Goal: Information Seeking & Learning: Learn about a topic

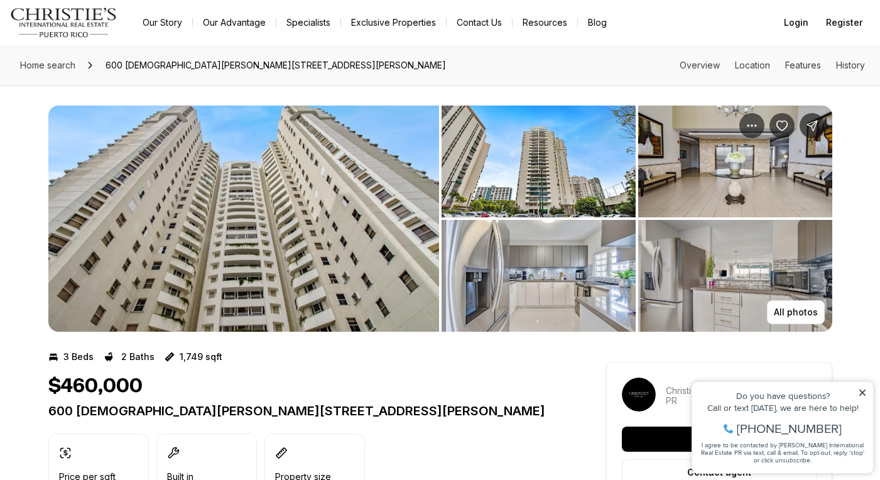
click at [583, 251] on img "View image gallery" at bounding box center [539, 276] width 194 height 112
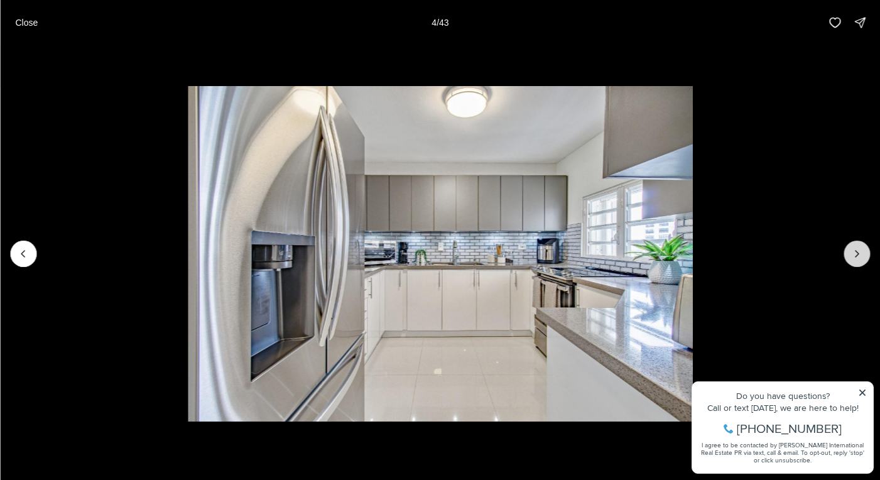
click at [857, 254] on icon "Next slide" at bounding box center [856, 253] width 13 height 13
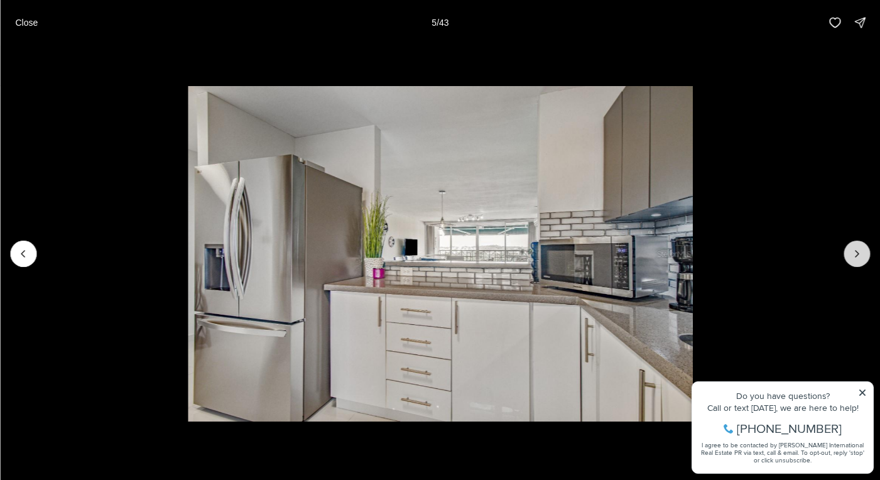
click at [857, 254] on icon "Next slide" at bounding box center [856, 253] width 13 height 13
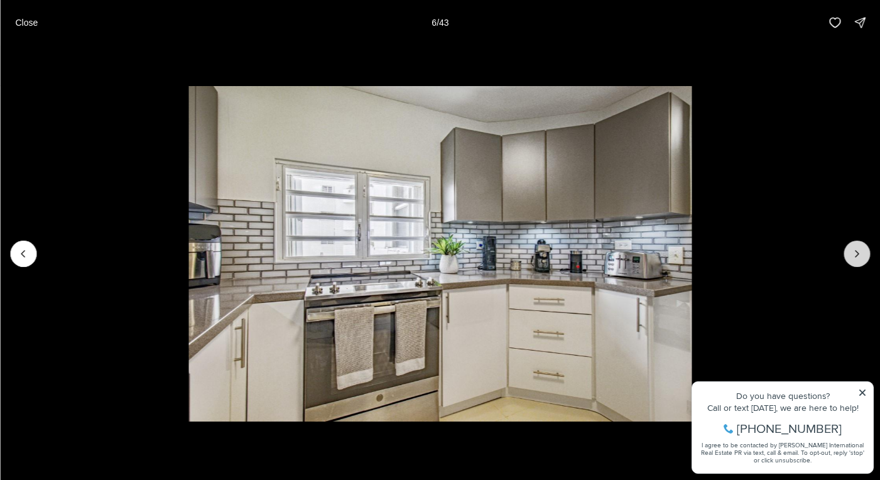
click at [857, 254] on icon "Next slide" at bounding box center [856, 253] width 13 height 13
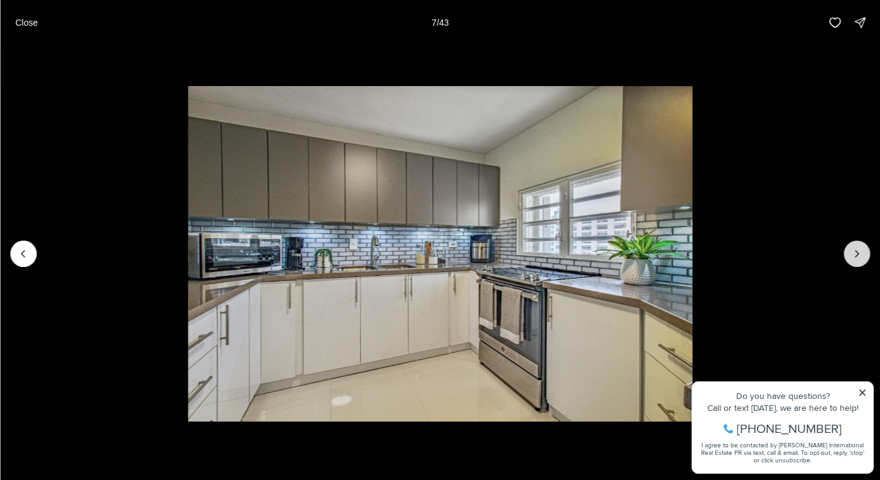
click at [857, 254] on icon "Next slide" at bounding box center [856, 253] width 13 height 13
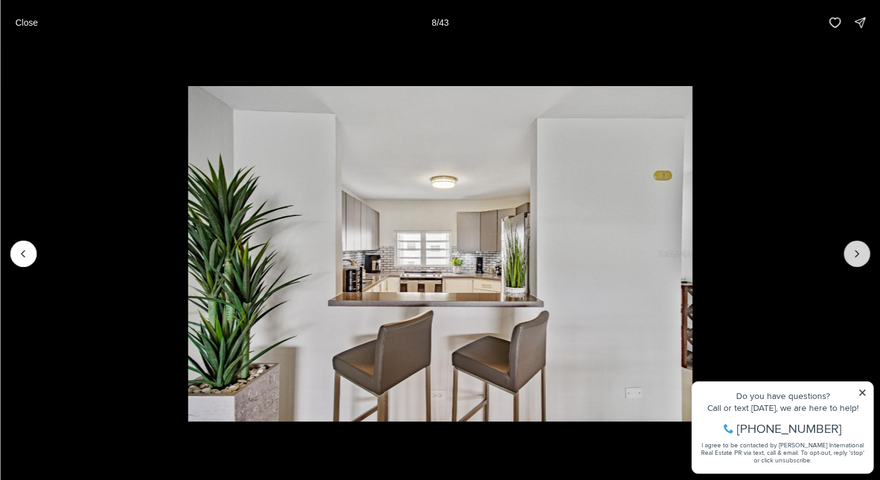
click at [857, 254] on icon "Next slide" at bounding box center [856, 253] width 13 height 13
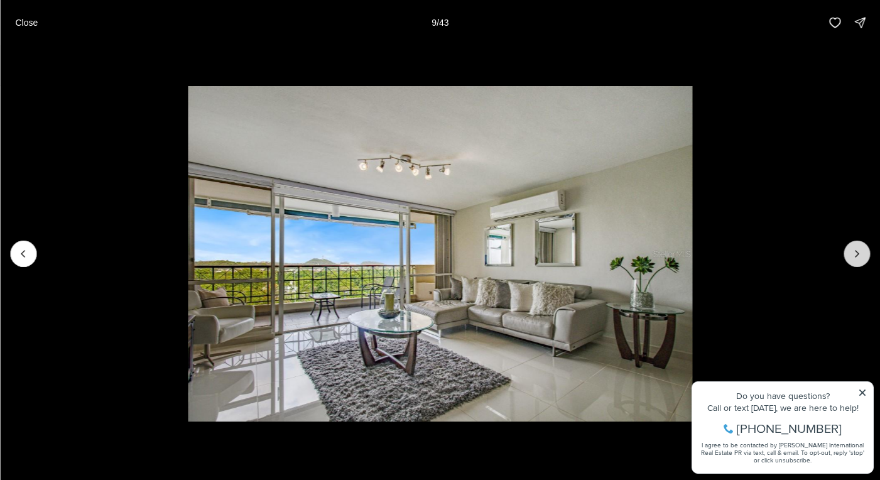
click at [857, 254] on icon "Next slide" at bounding box center [856, 253] width 13 height 13
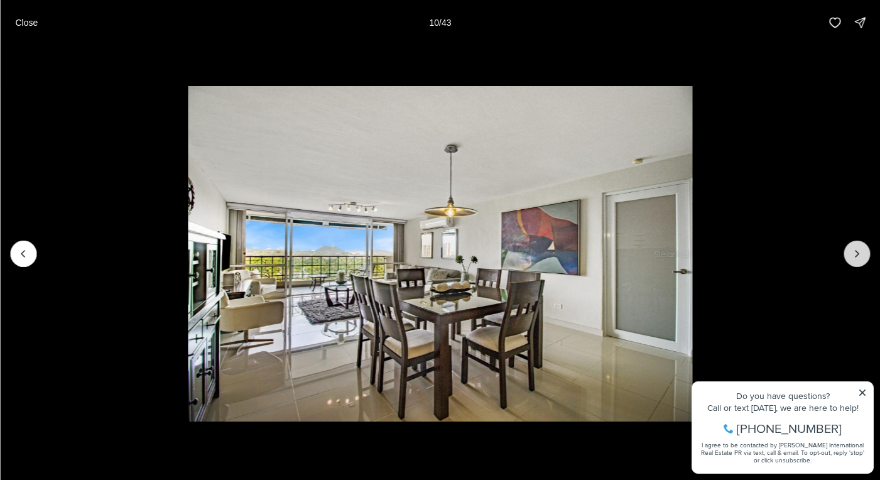
click at [857, 254] on icon "Next slide" at bounding box center [856, 253] width 13 height 13
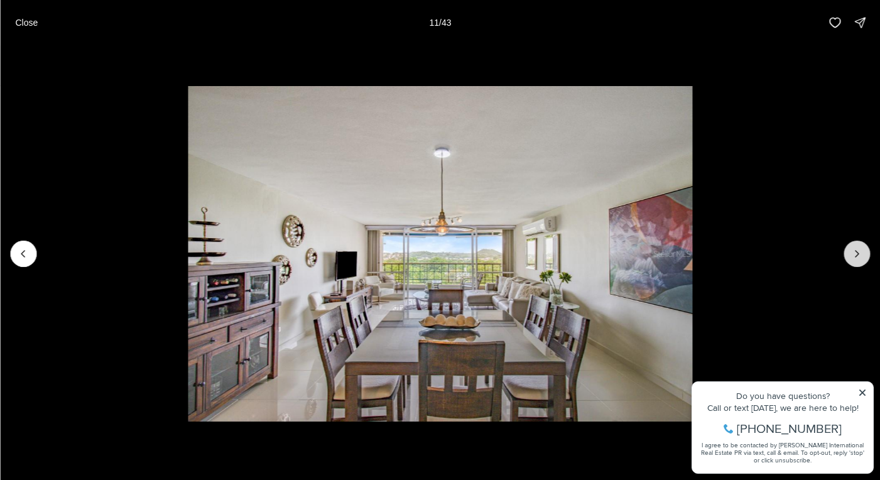
click at [857, 254] on icon "Next slide" at bounding box center [856, 253] width 13 height 13
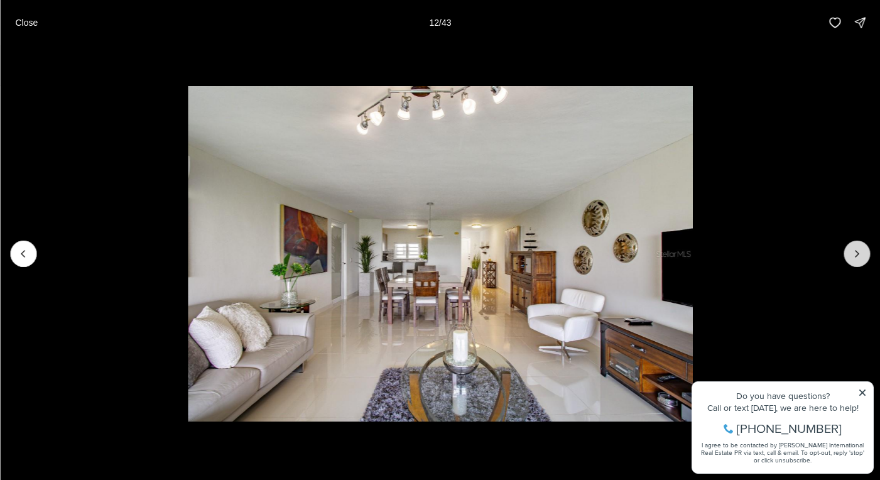
click at [857, 254] on icon "Next slide" at bounding box center [856, 253] width 13 height 13
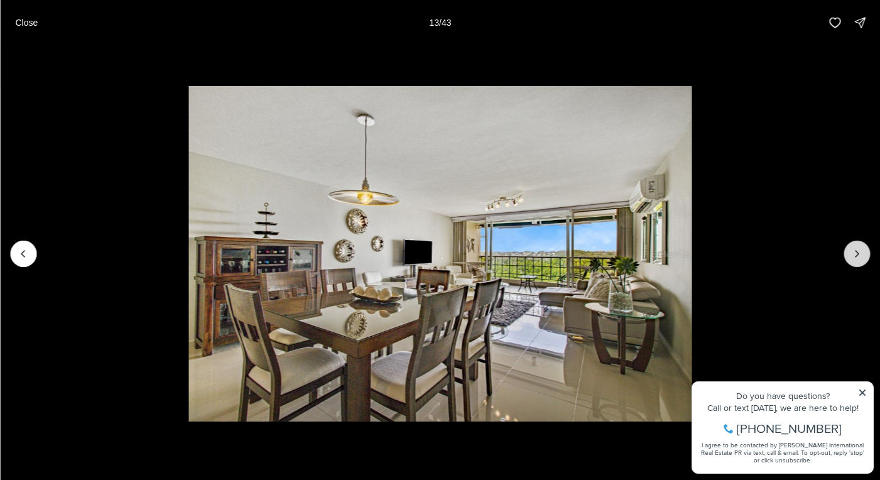
click at [857, 254] on icon "Next slide" at bounding box center [856, 253] width 13 height 13
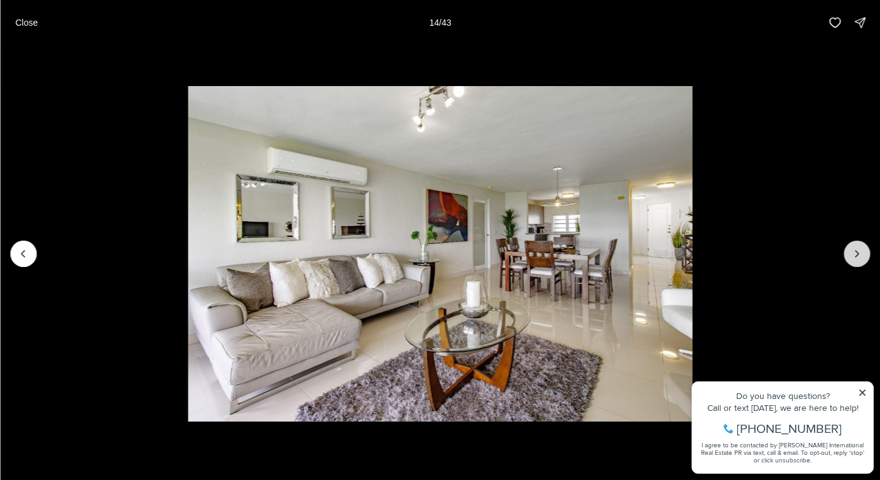
click at [857, 254] on icon "Next slide" at bounding box center [856, 253] width 13 height 13
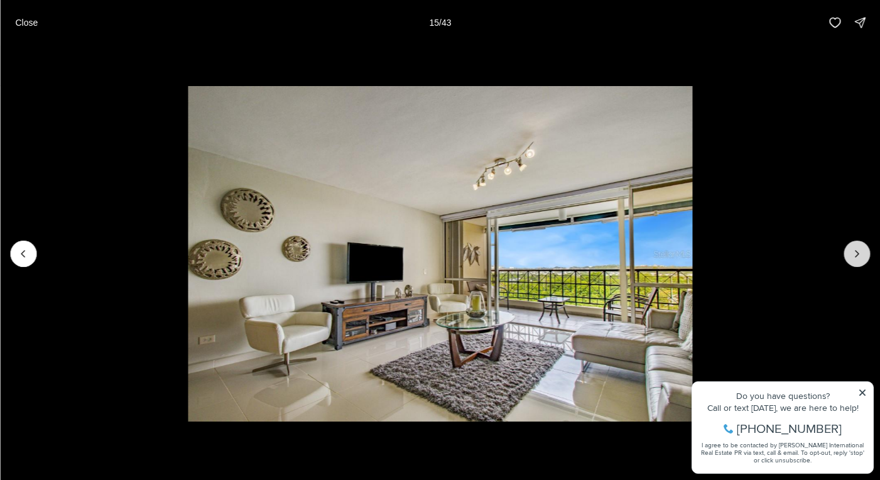
click at [857, 254] on icon "Next slide" at bounding box center [856, 253] width 13 height 13
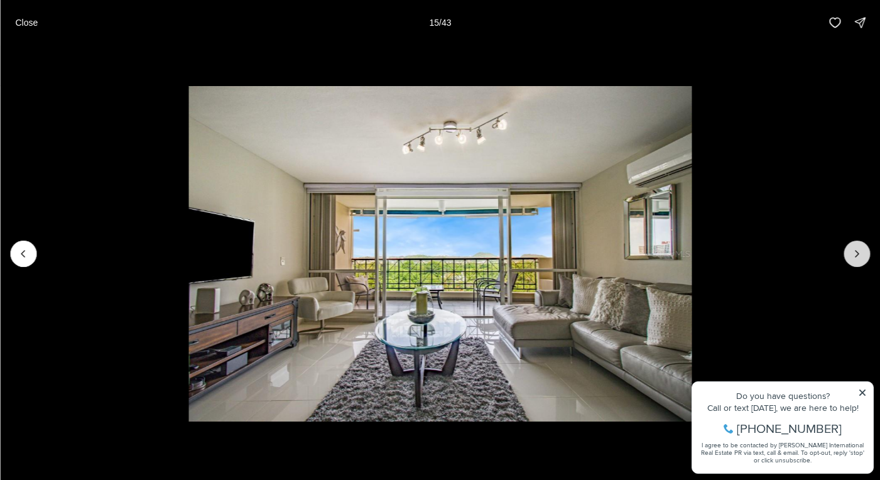
click at [857, 254] on icon "Next slide" at bounding box center [856, 253] width 13 height 13
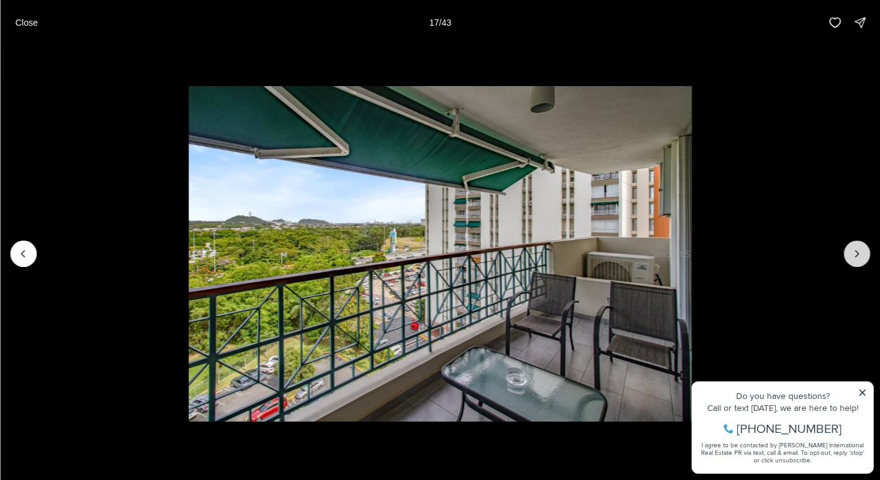
click at [857, 254] on icon "Next slide" at bounding box center [856, 253] width 13 height 13
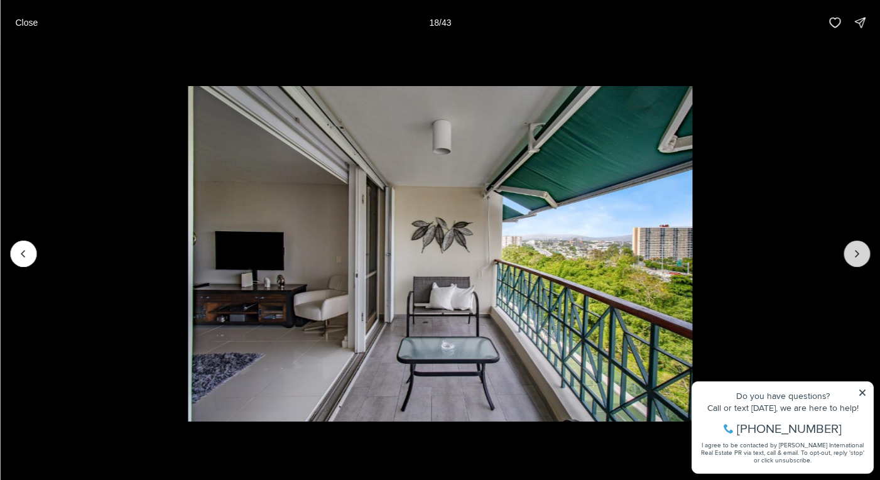
click at [857, 254] on icon "Next slide" at bounding box center [856, 253] width 13 height 13
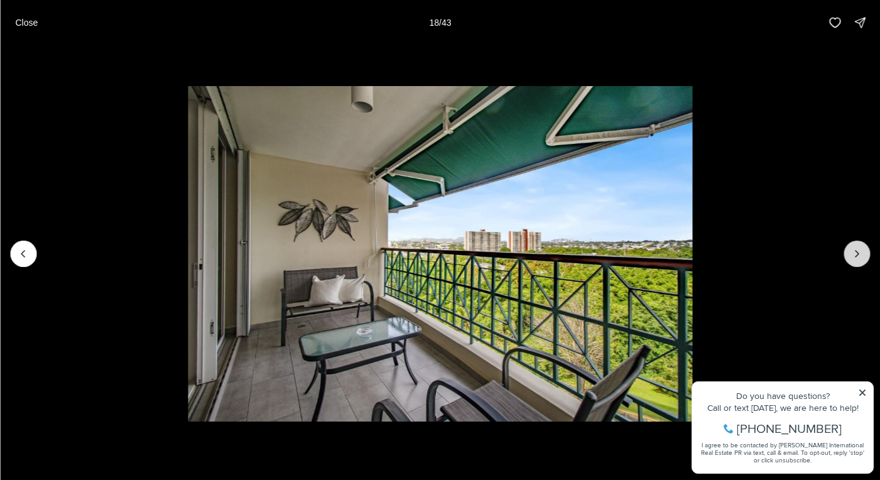
click at [857, 254] on icon "Next slide" at bounding box center [856, 253] width 13 height 13
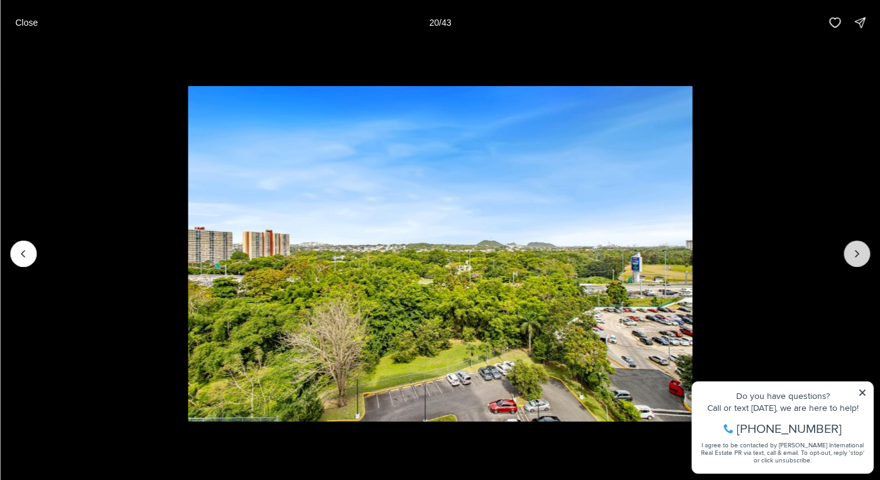
click at [857, 254] on icon "Next slide" at bounding box center [856, 253] width 13 height 13
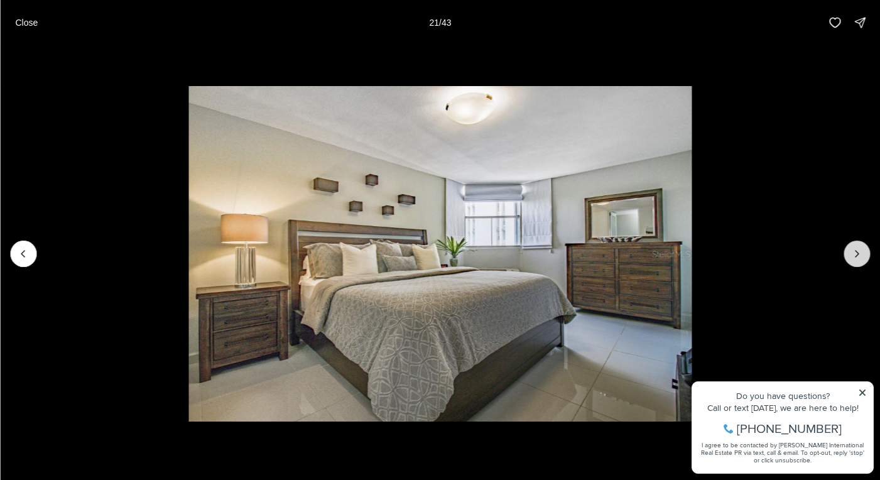
click at [857, 254] on icon "Next slide" at bounding box center [856, 253] width 13 height 13
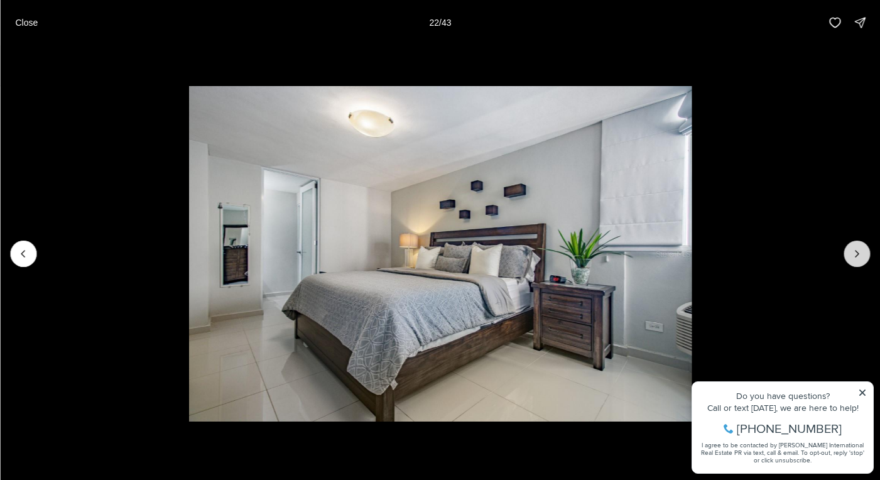
click at [857, 254] on icon "Next slide" at bounding box center [856, 253] width 13 height 13
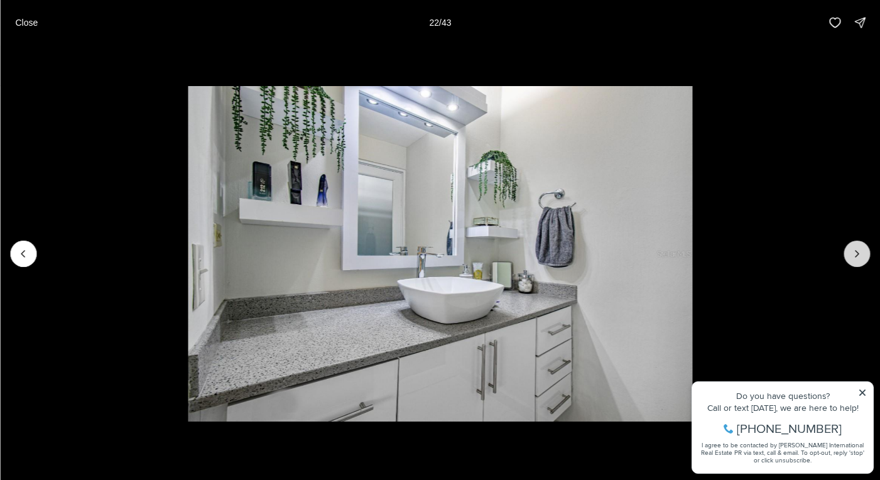
click at [857, 254] on icon "Next slide" at bounding box center [856, 253] width 13 height 13
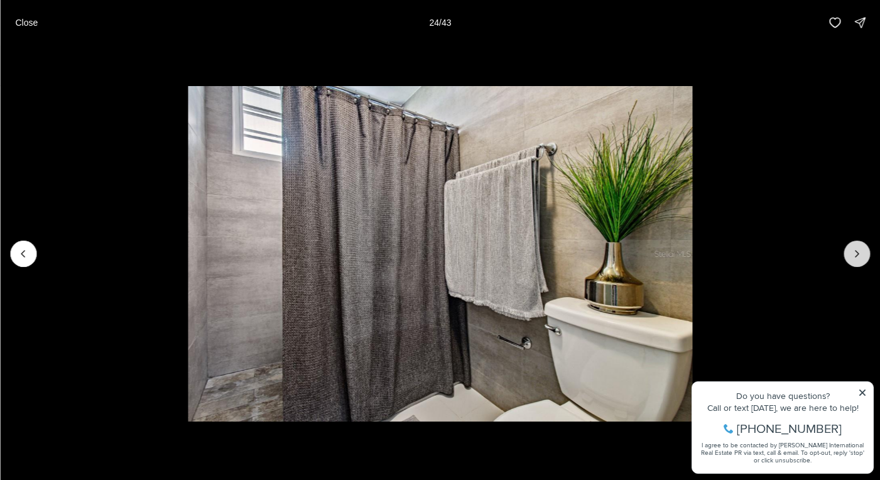
click at [857, 254] on icon "Next slide" at bounding box center [856, 253] width 13 height 13
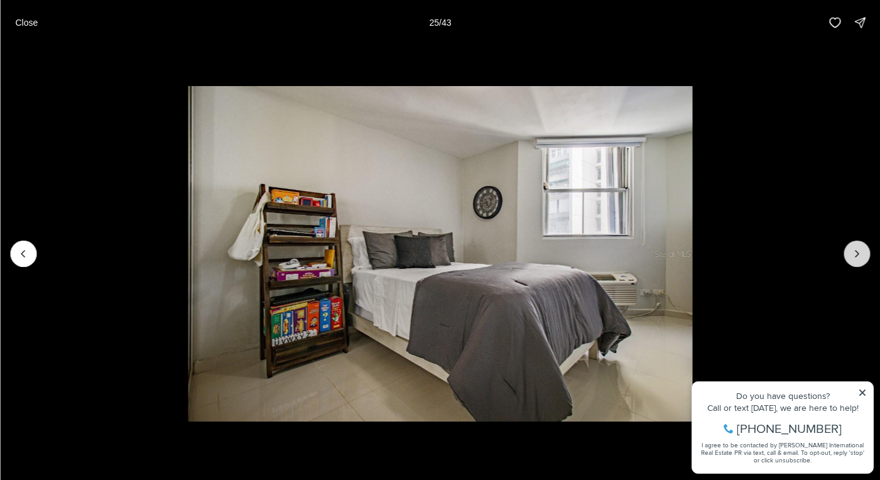
click at [857, 254] on icon "Next slide" at bounding box center [856, 253] width 13 height 13
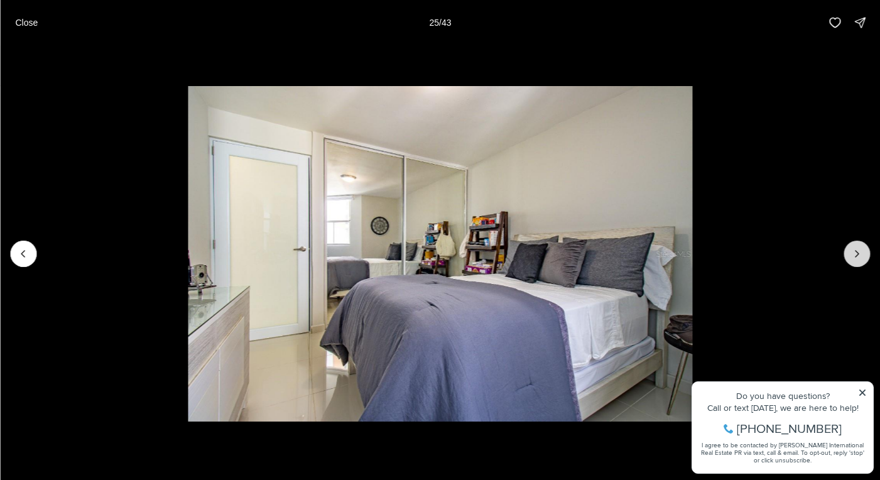
click at [857, 254] on icon "Next slide" at bounding box center [856, 253] width 13 height 13
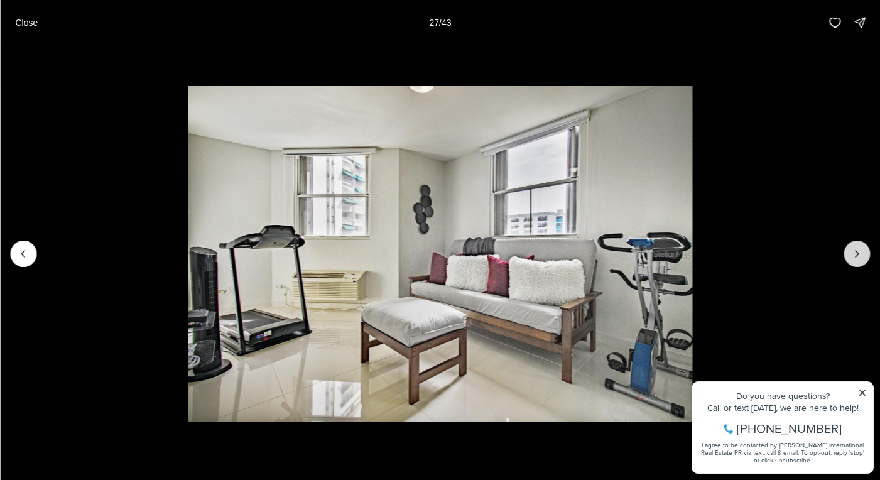
click at [857, 254] on icon "Next slide" at bounding box center [856, 253] width 13 height 13
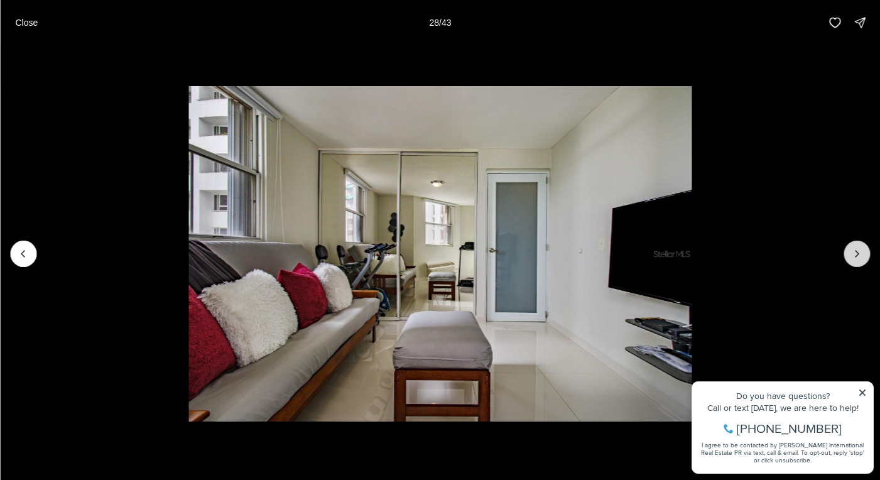
click at [858, 256] on icon "Next slide" at bounding box center [856, 253] width 13 height 13
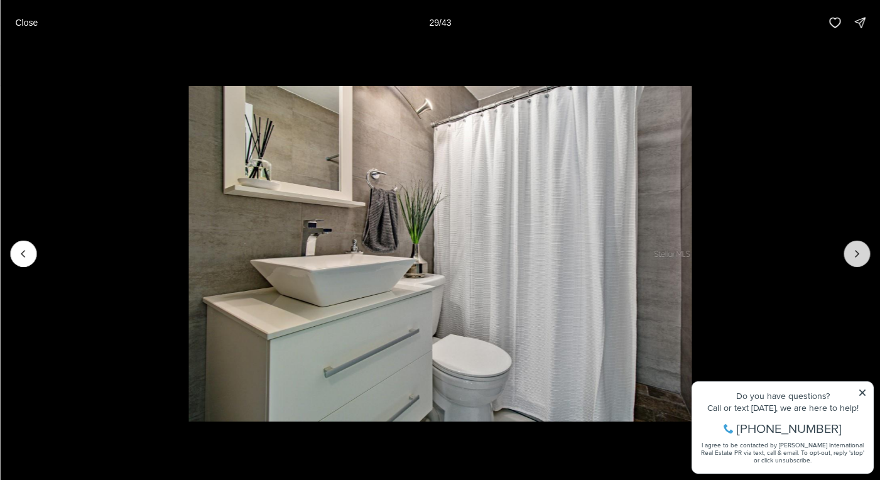
click at [855, 256] on icon "Next slide" at bounding box center [856, 254] width 3 height 6
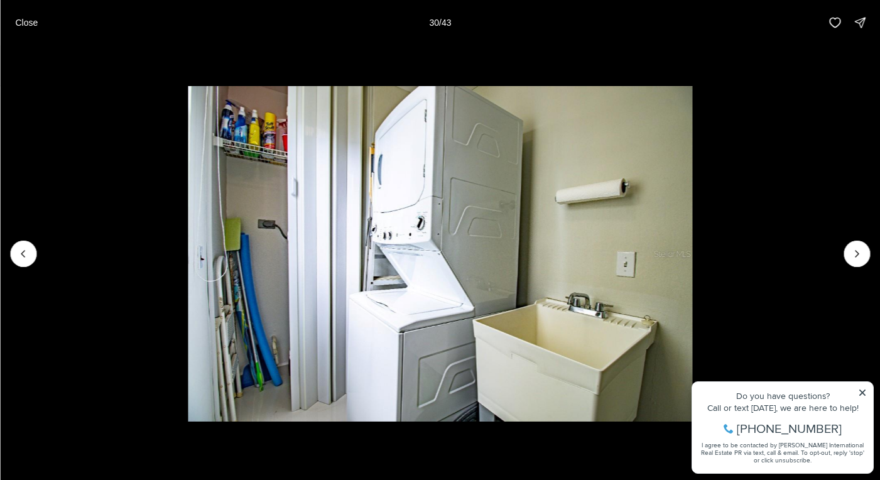
click at [23, 24] on p "Close" at bounding box center [26, 23] width 23 height 10
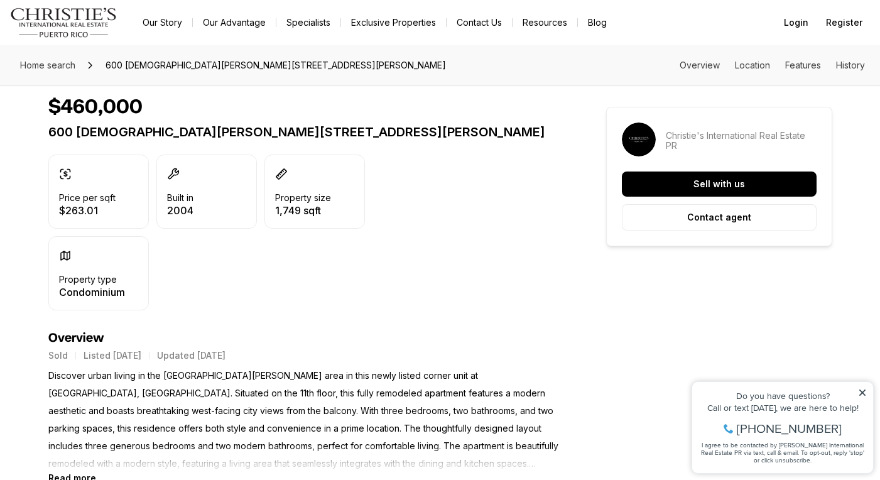
scroll to position [280, 0]
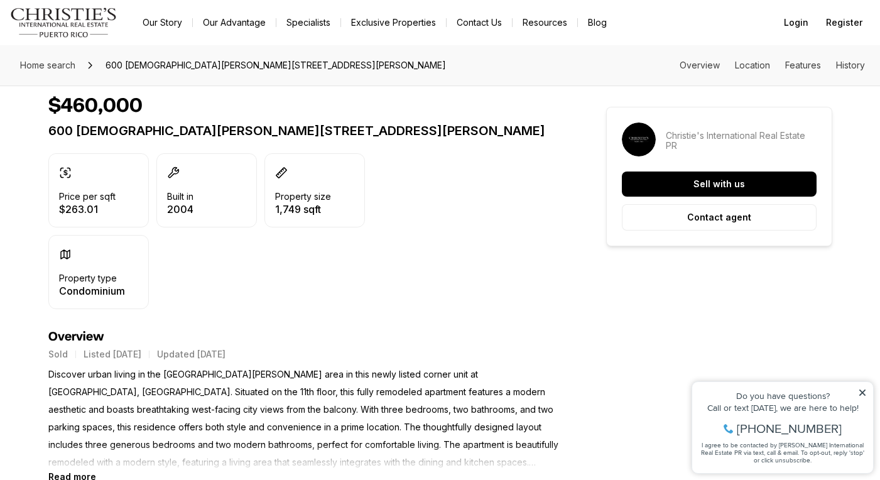
click at [387, 29] on link "Exclusive Properties" at bounding box center [393, 23] width 105 height 18
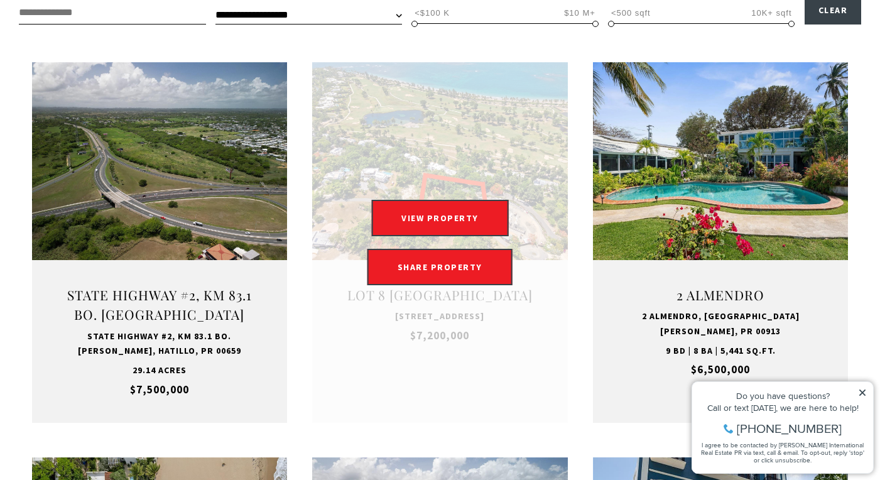
scroll to position [464, 0]
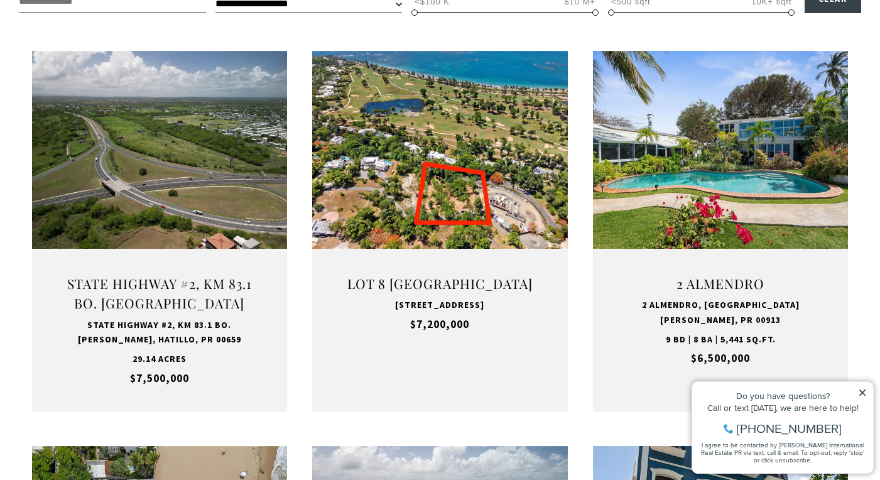
click at [863, 393] on icon at bounding box center [862, 392] width 6 height 6
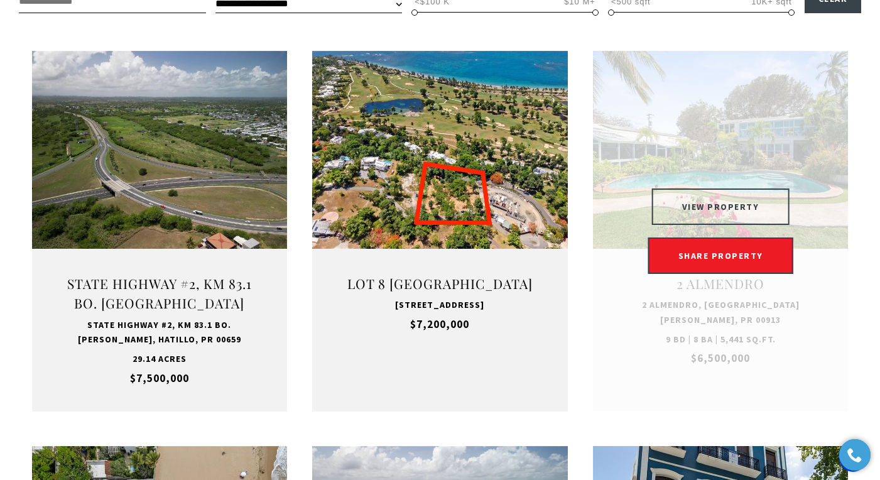
click at [728, 209] on button "VIEW PROPERTY" at bounding box center [721, 206] width 138 height 36
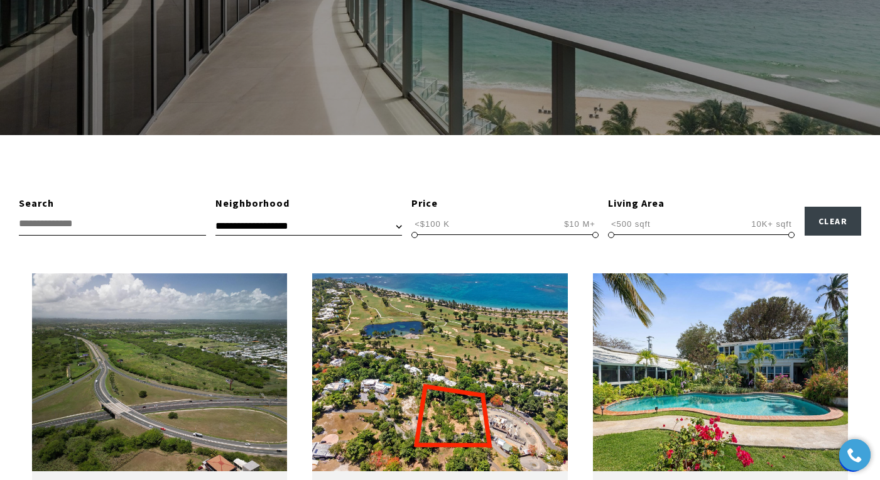
scroll to position [251, 0]
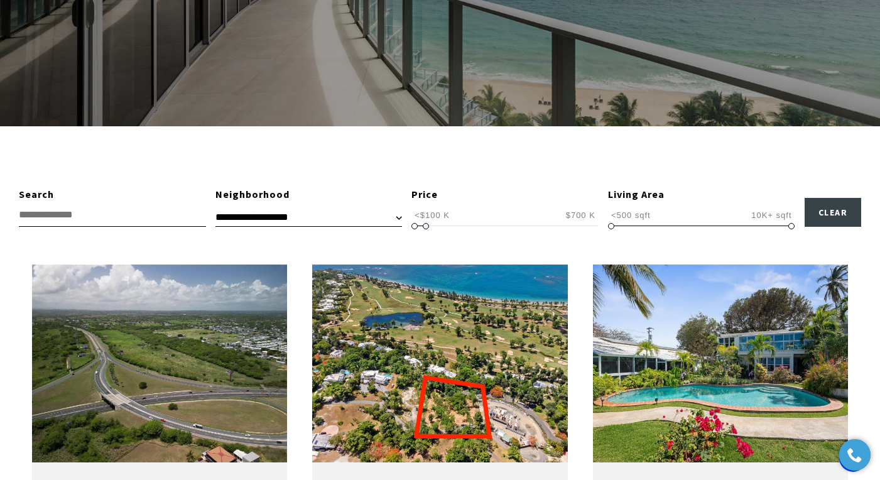
type input "**********"
drag, startPoint x: 594, startPoint y: 224, endPoint x: 427, endPoint y: 229, distance: 167.1
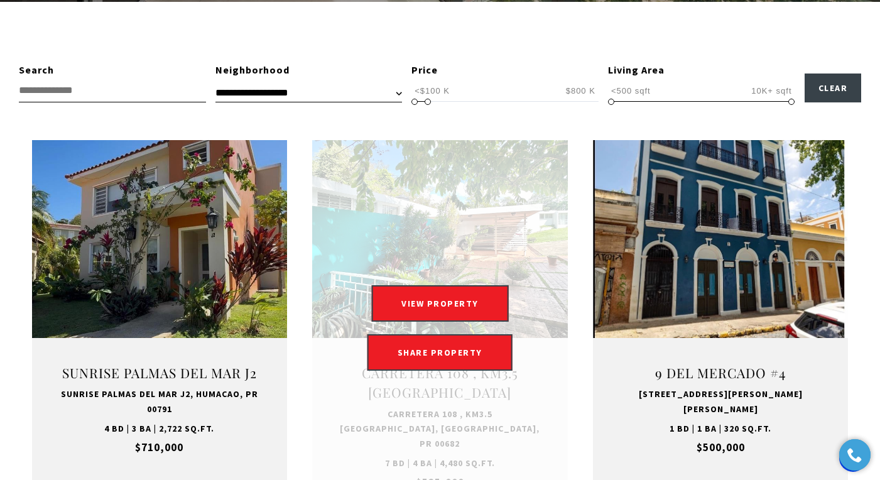
scroll to position [377, 0]
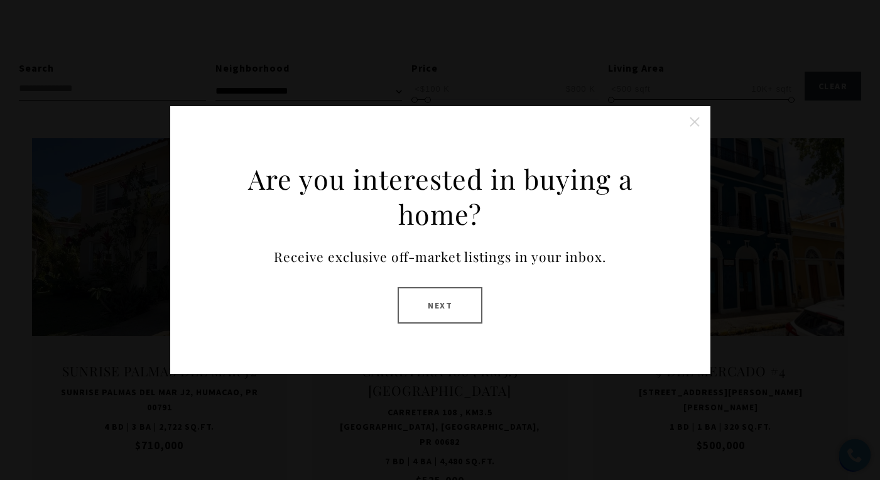
click at [690, 121] on button "Close this option" at bounding box center [694, 121] width 25 height 25
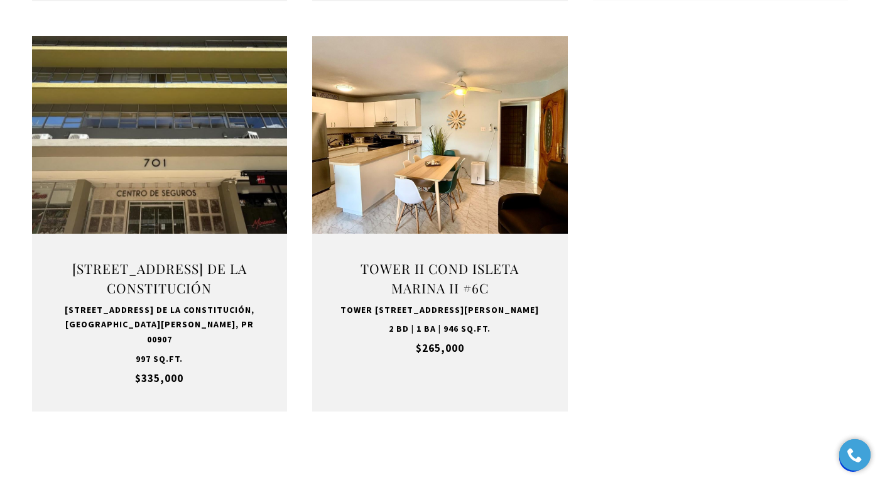
scroll to position [921, 0]
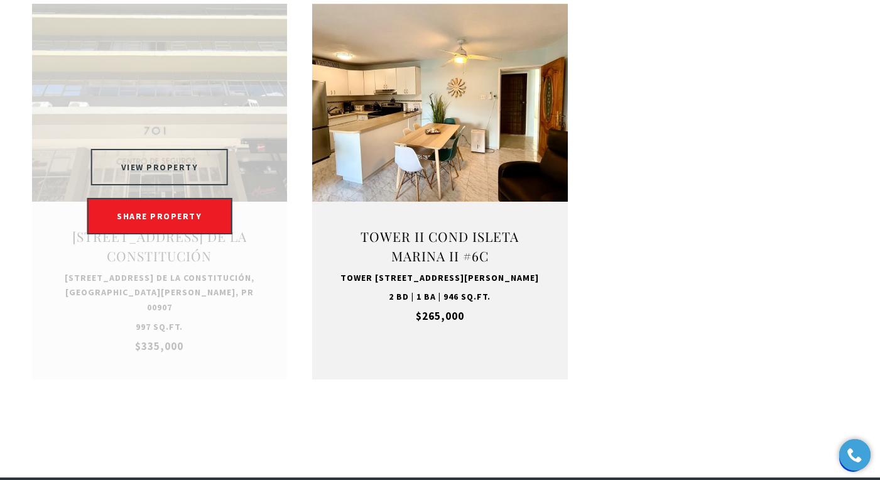
click at [158, 149] on button "VIEW PROPERTY" at bounding box center [160, 167] width 138 height 36
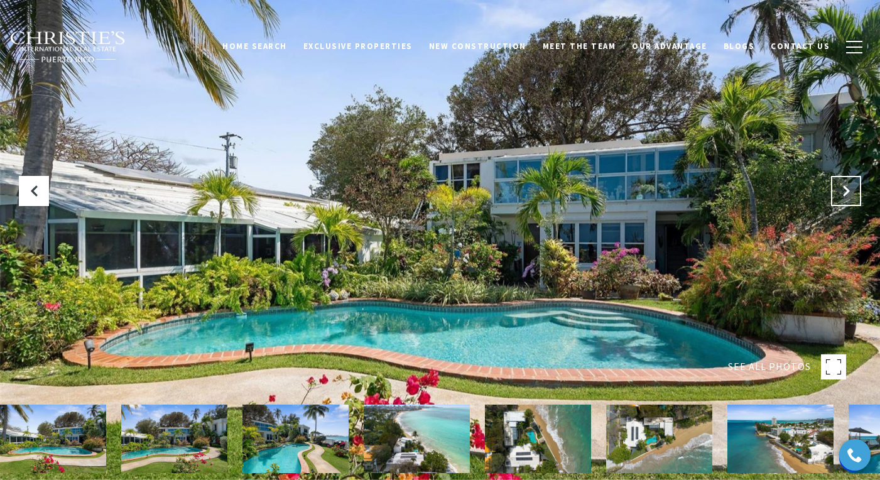
click at [845, 188] on icon "Next Slide" at bounding box center [846, 191] width 13 height 13
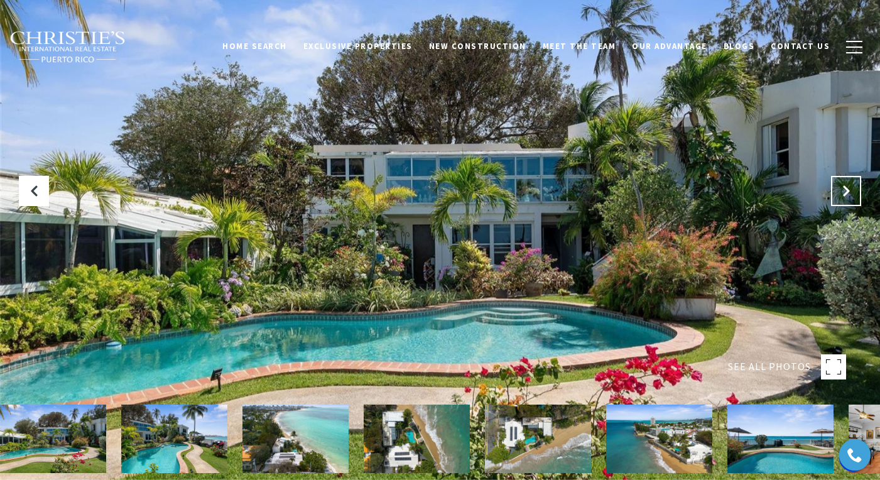
click at [845, 188] on icon "Next Slide" at bounding box center [846, 191] width 13 height 13
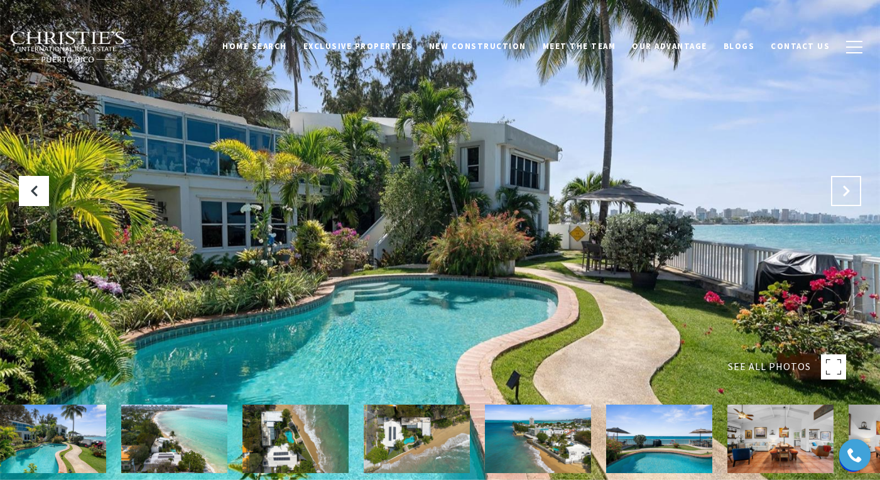
click at [845, 188] on icon "Next Slide" at bounding box center [846, 191] width 13 height 13
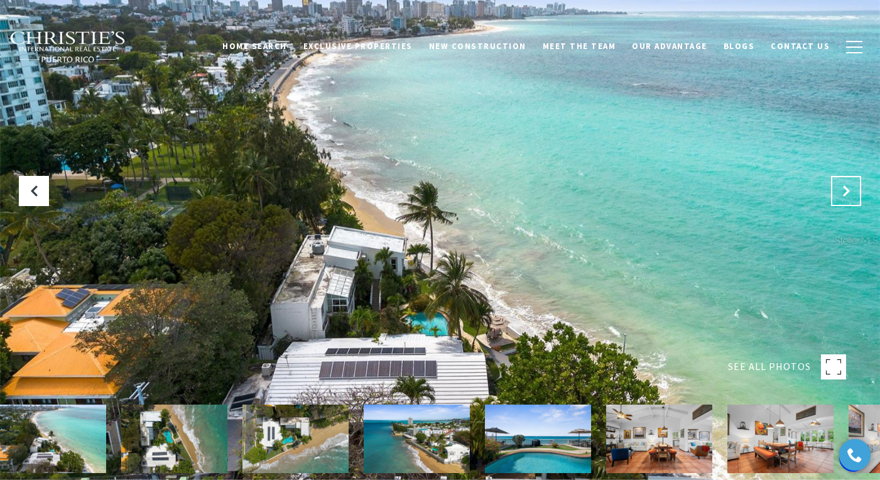
click at [845, 188] on icon "Next Slide" at bounding box center [846, 191] width 13 height 13
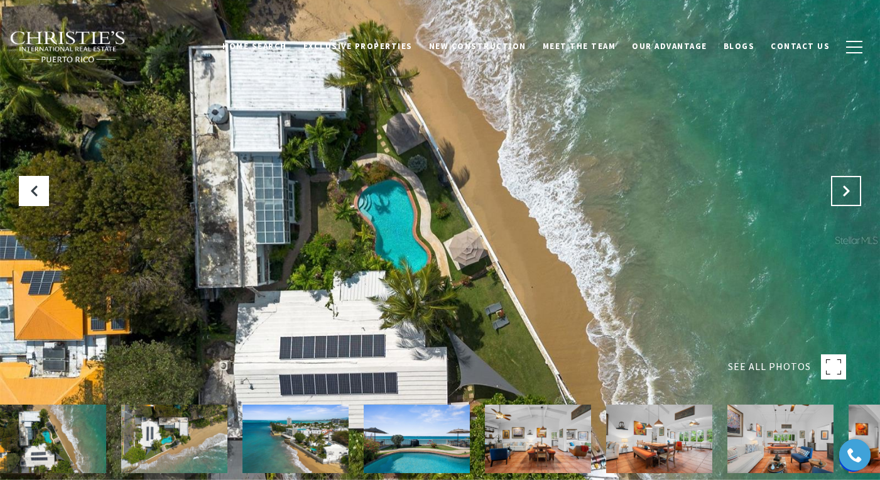
click at [845, 188] on icon "Next Slide" at bounding box center [846, 191] width 13 height 13
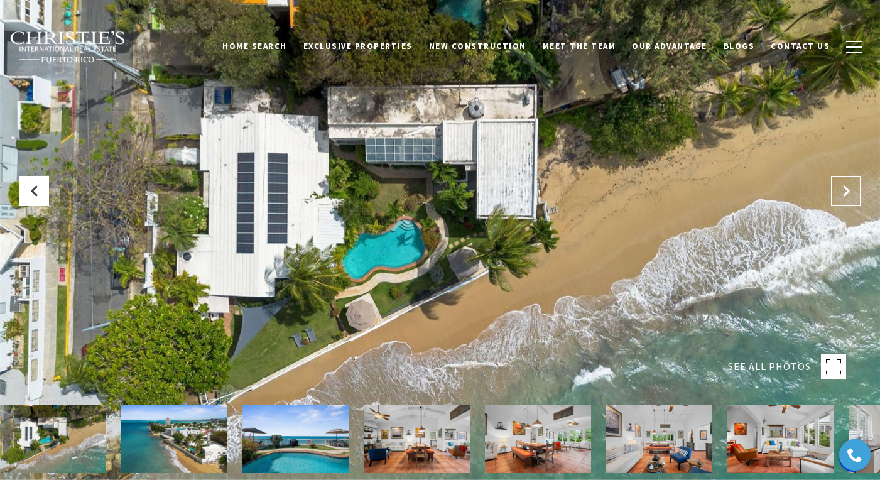
click at [845, 188] on icon "Next Slide" at bounding box center [846, 191] width 13 height 13
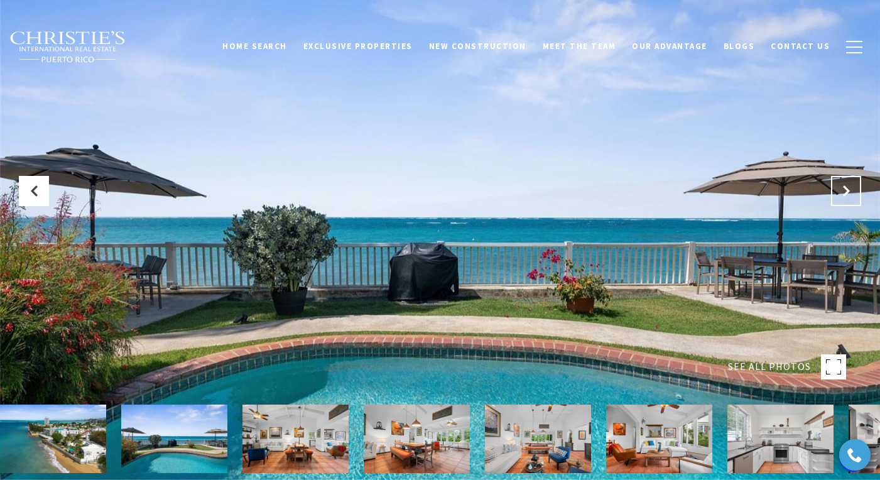
click at [845, 188] on icon "Next Slide" at bounding box center [846, 191] width 13 height 13
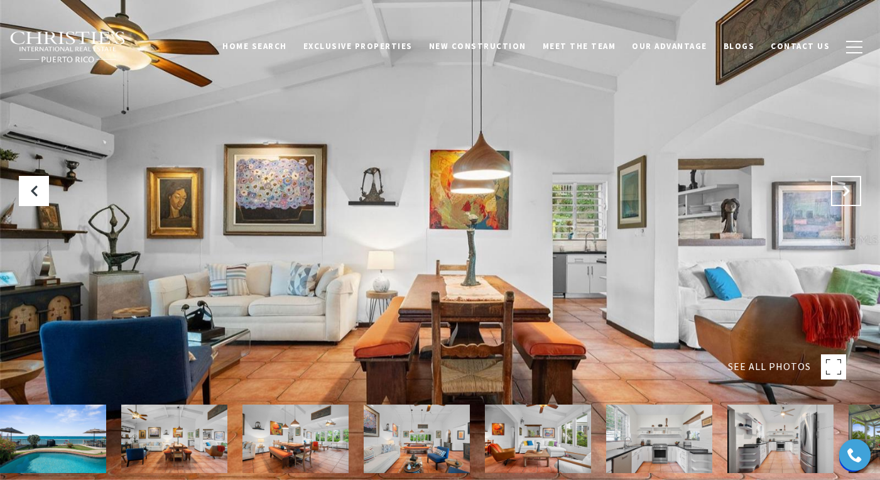
click at [845, 188] on icon "Next Slide" at bounding box center [846, 191] width 13 height 13
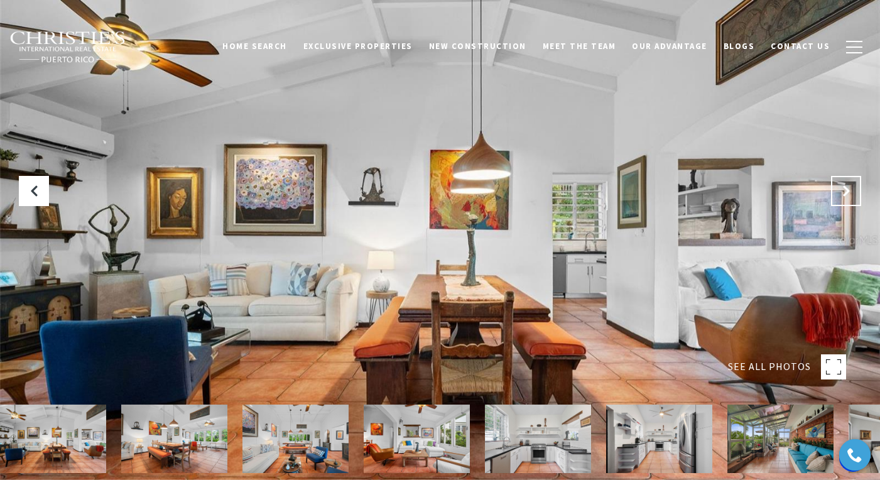
click at [845, 188] on icon "Next Slide" at bounding box center [846, 191] width 13 height 13
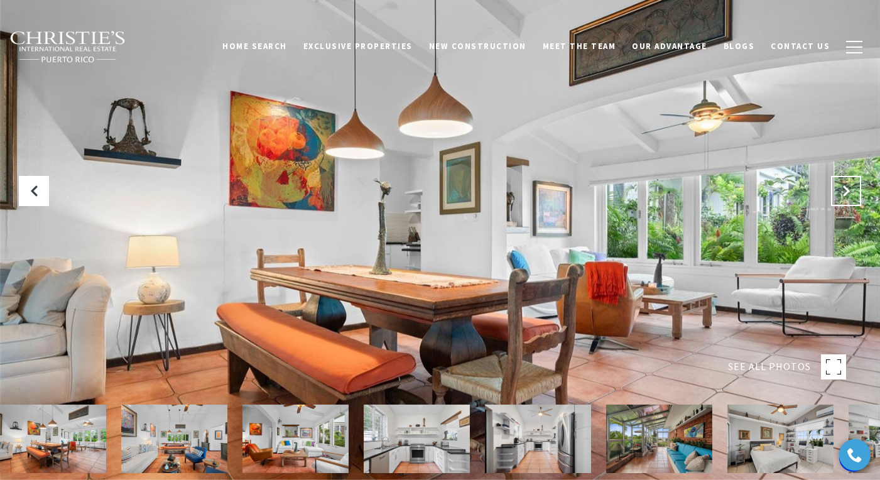
click at [845, 188] on icon "Next Slide" at bounding box center [846, 191] width 13 height 13
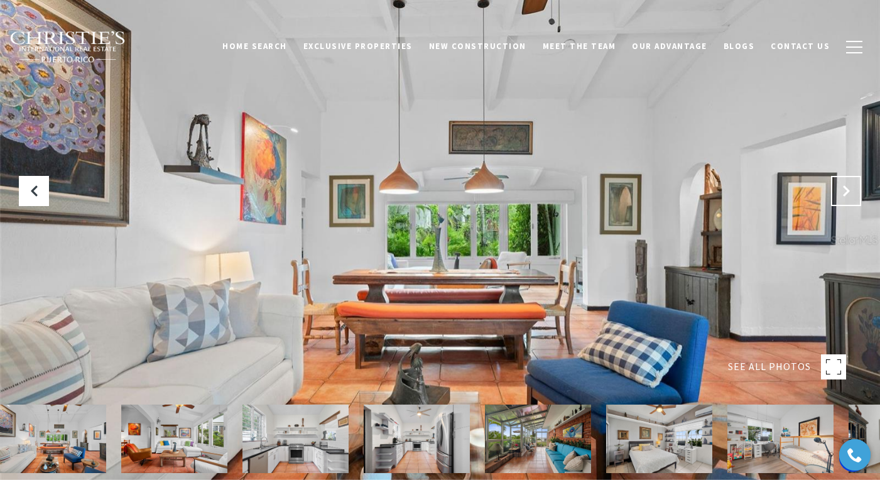
click at [845, 188] on icon "Next Slide" at bounding box center [846, 191] width 13 height 13
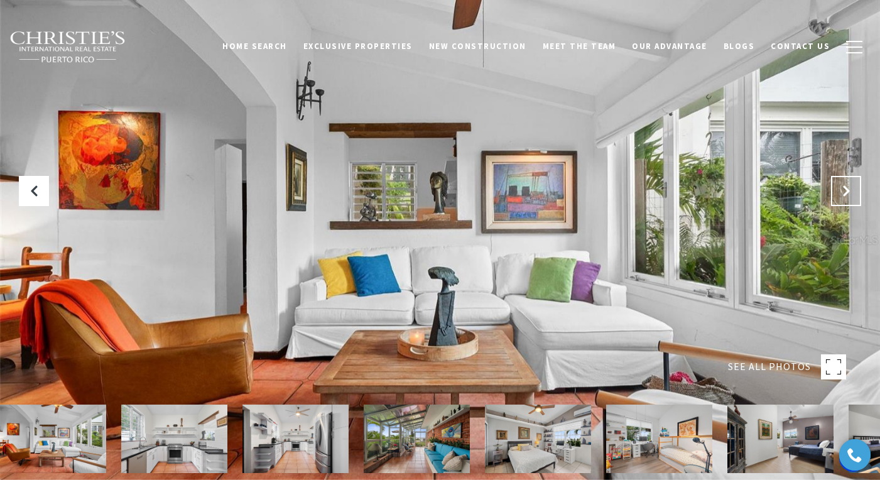
click at [845, 188] on icon "Next Slide" at bounding box center [846, 191] width 13 height 13
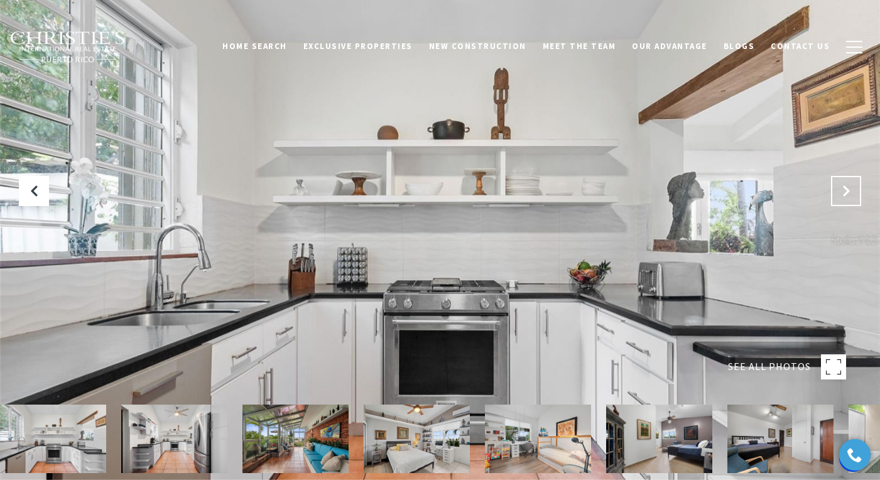
click at [845, 188] on icon "Next Slide" at bounding box center [846, 191] width 13 height 13
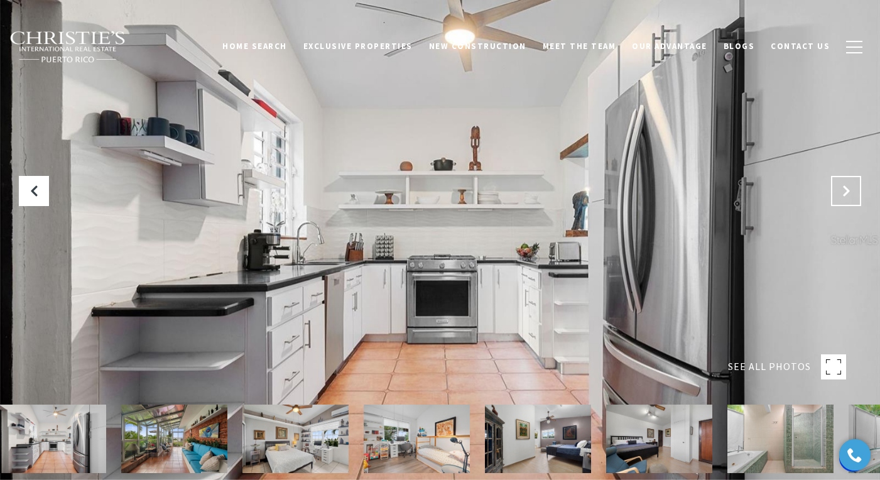
click at [845, 188] on icon "Next Slide" at bounding box center [846, 191] width 13 height 13
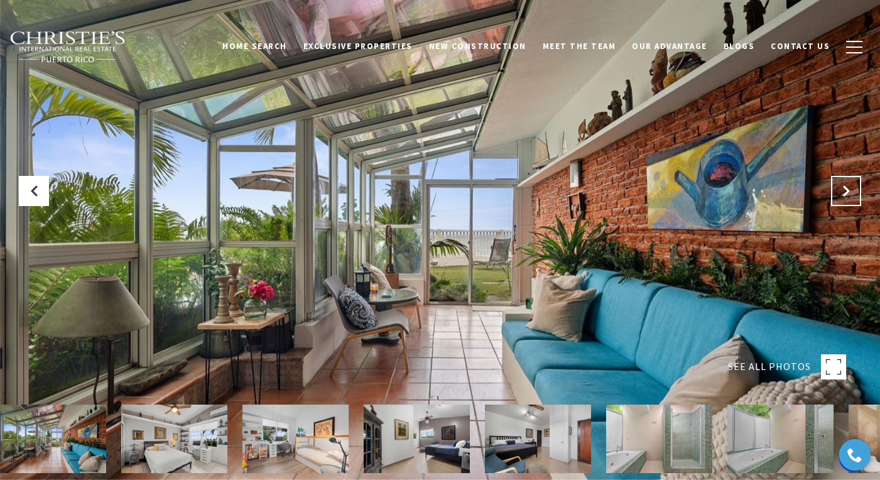
click at [845, 188] on icon "Next Slide" at bounding box center [846, 191] width 13 height 13
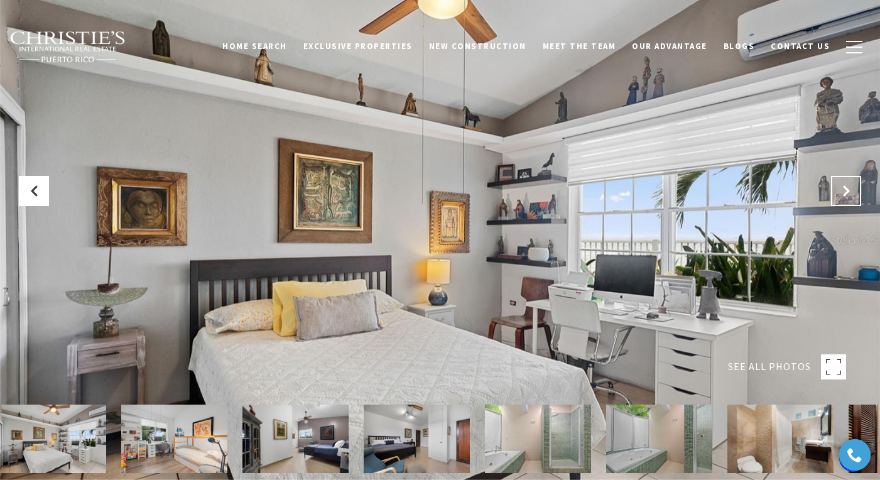
click at [845, 188] on icon "Next Slide" at bounding box center [846, 191] width 13 height 13
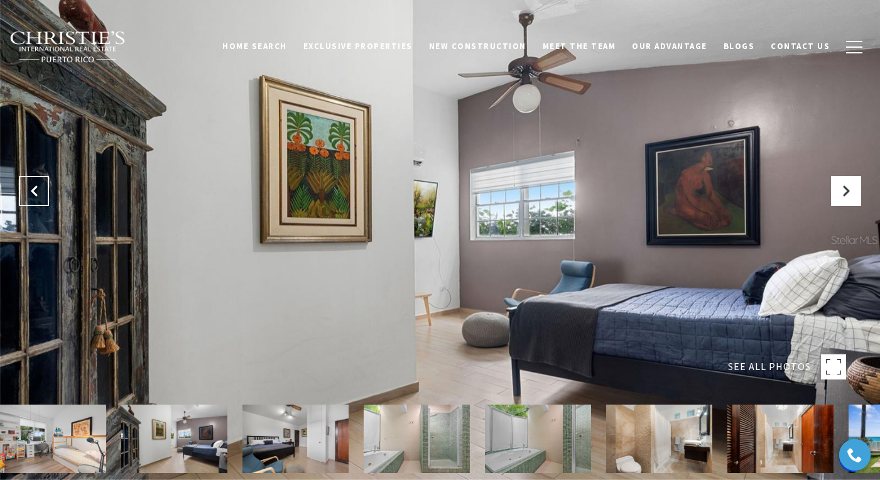
click at [38, 193] on icon "Previous Slide" at bounding box center [34, 191] width 13 height 13
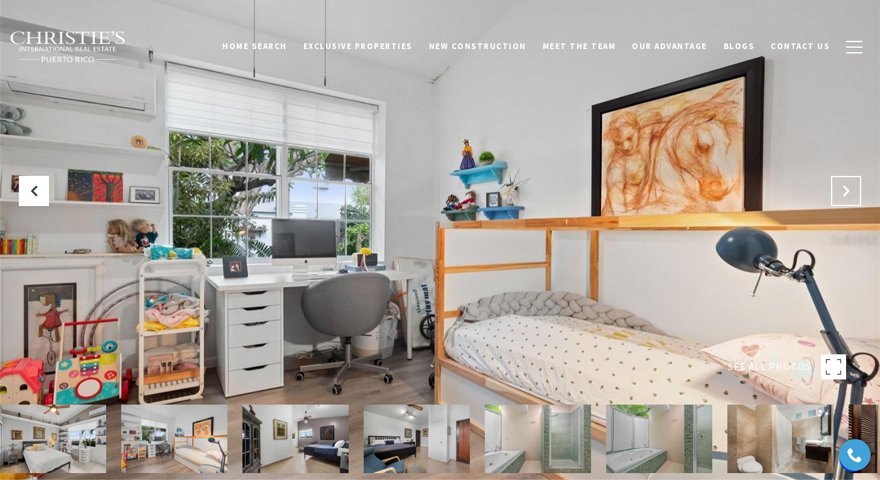
click at [850, 193] on icon "Next Slide" at bounding box center [846, 191] width 13 height 13
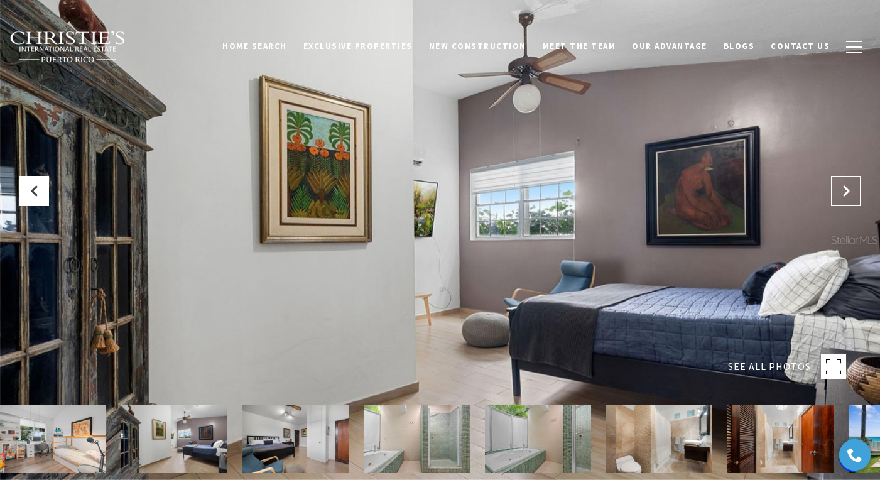
click at [850, 193] on icon "Next Slide" at bounding box center [846, 191] width 13 height 13
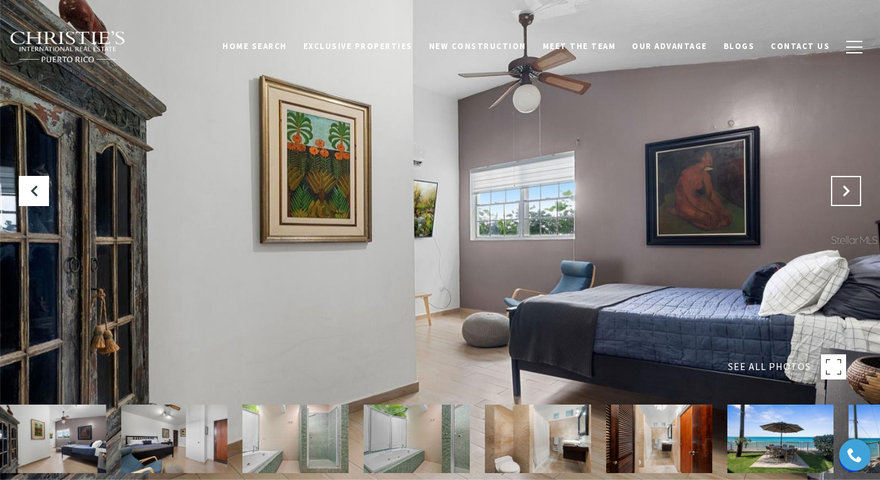
click at [850, 193] on icon "Next Slide" at bounding box center [846, 191] width 13 height 13
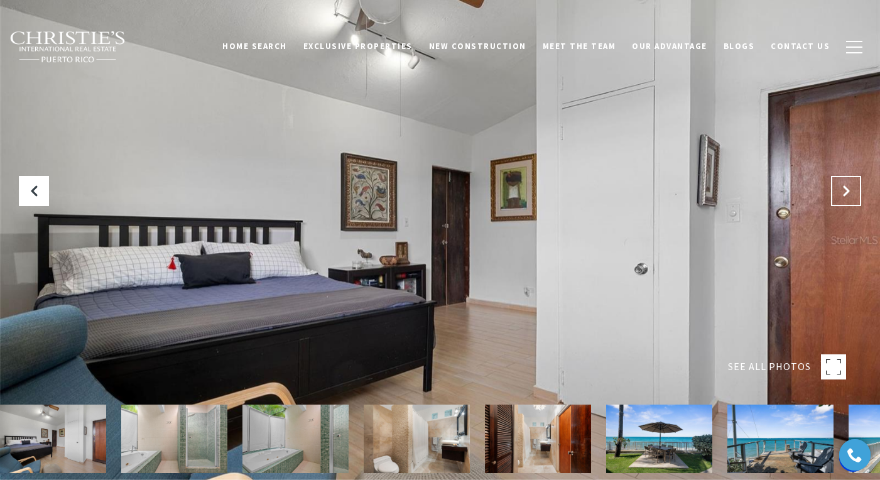
click at [850, 193] on icon "Next Slide" at bounding box center [846, 191] width 13 height 13
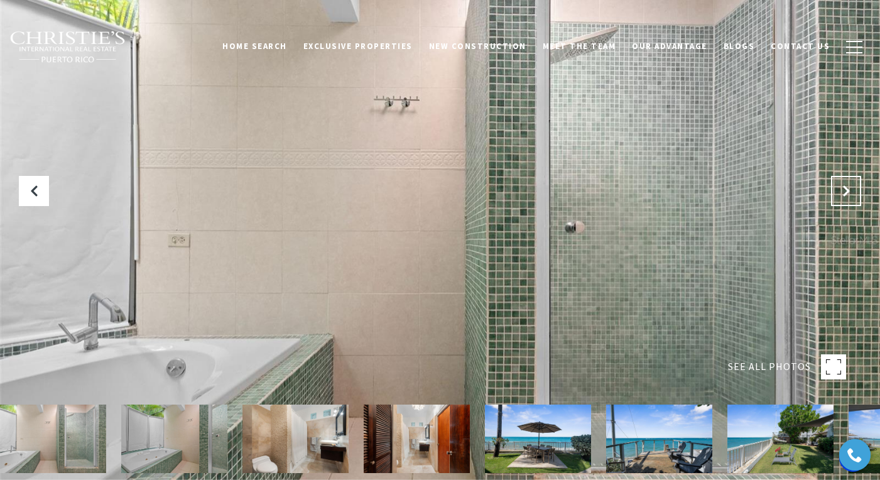
click at [850, 193] on icon "Next Slide" at bounding box center [846, 191] width 13 height 13
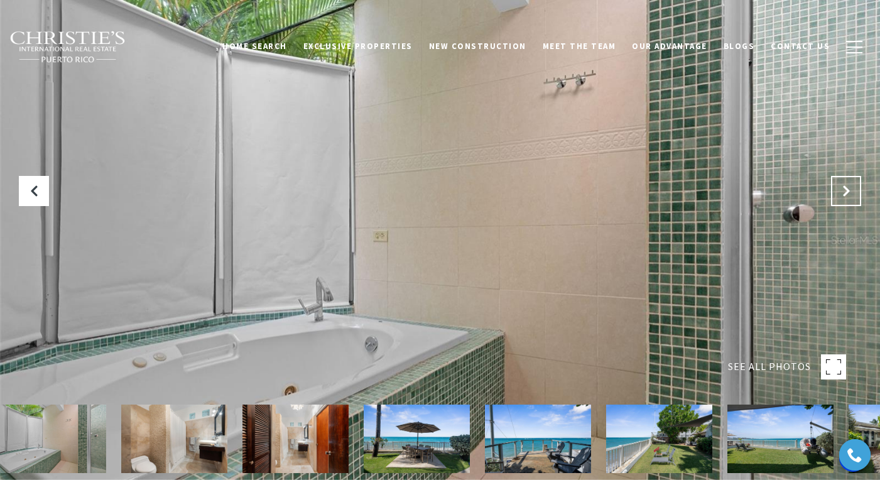
click at [850, 193] on icon "Next Slide" at bounding box center [846, 191] width 13 height 13
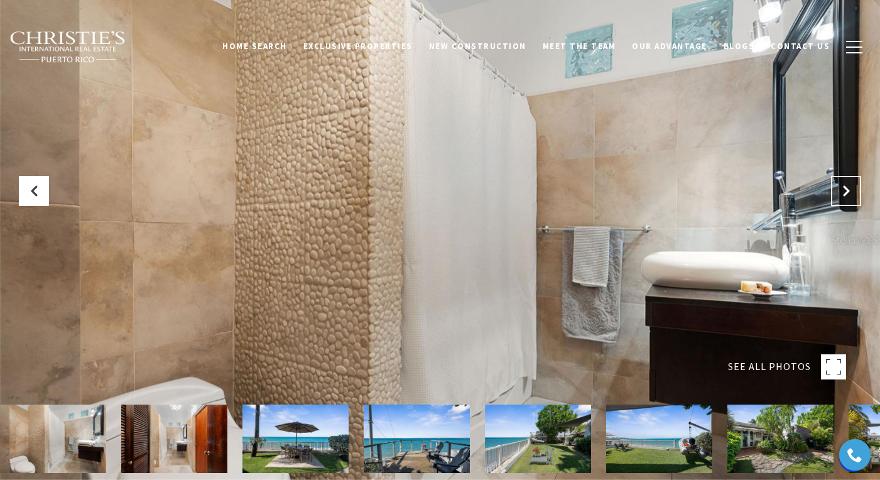
click at [850, 193] on icon "Next Slide" at bounding box center [846, 191] width 13 height 13
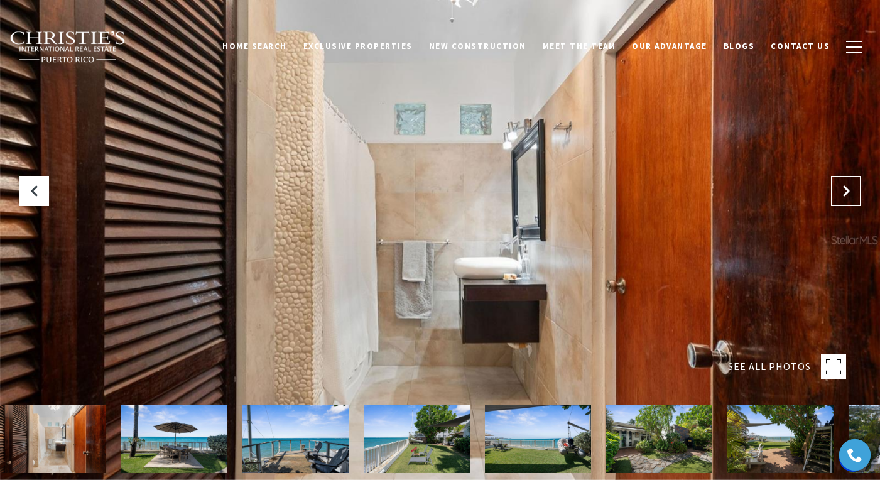
click at [850, 193] on icon "Next Slide" at bounding box center [846, 191] width 13 height 13
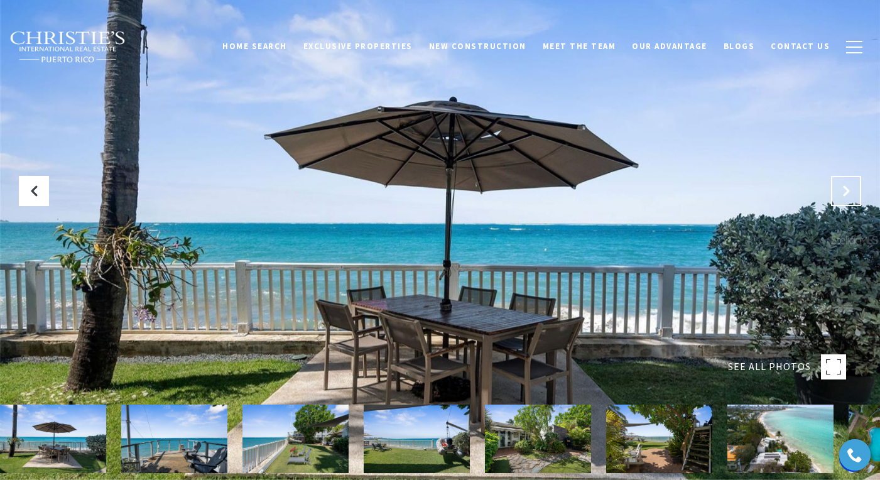
click at [850, 193] on icon "Next Slide" at bounding box center [846, 191] width 13 height 13
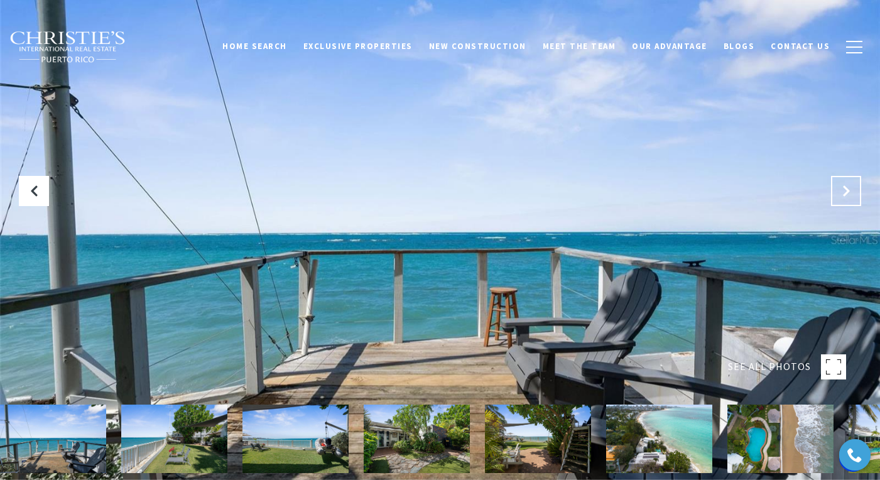
click at [850, 193] on icon "Next Slide" at bounding box center [846, 191] width 13 height 13
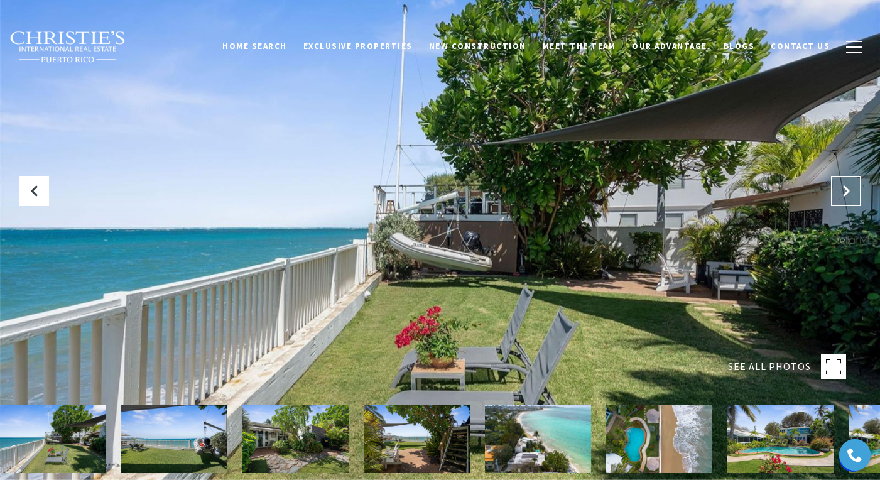
click at [850, 193] on icon "Next Slide" at bounding box center [846, 191] width 13 height 13
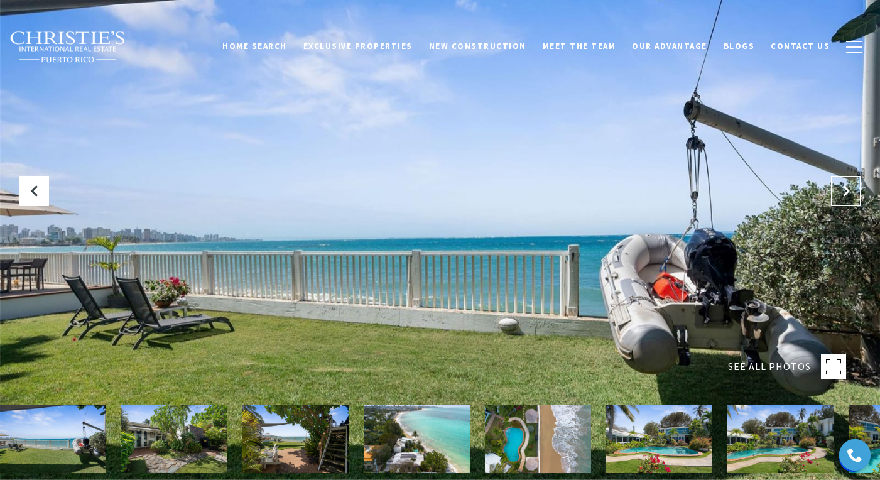
click at [850, 193] on icon "Next Slide" at bounding box center [846, 191] width 13 height 13
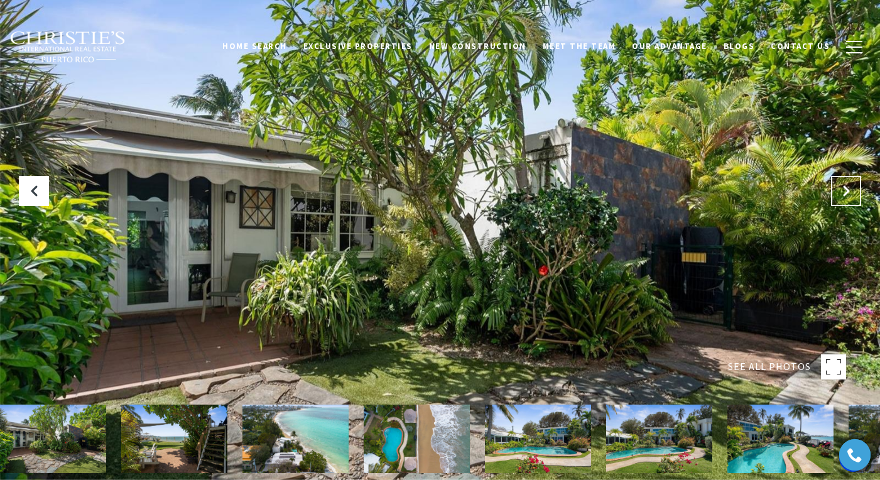
click at [850, 193] on icon "Next Slide" at bounding box center [846, 191] width 13 height 13
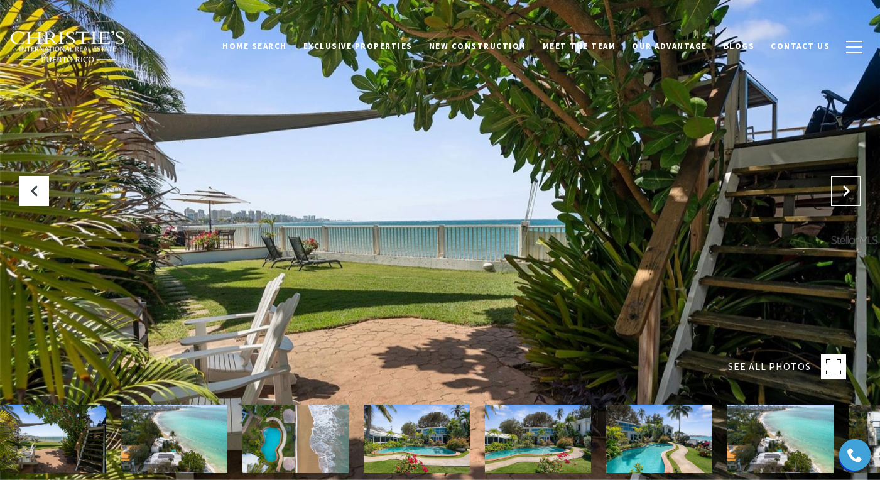
click at [850, 193] on icon "Next Slide" at bounding box center [846, 191] width 13 height 13
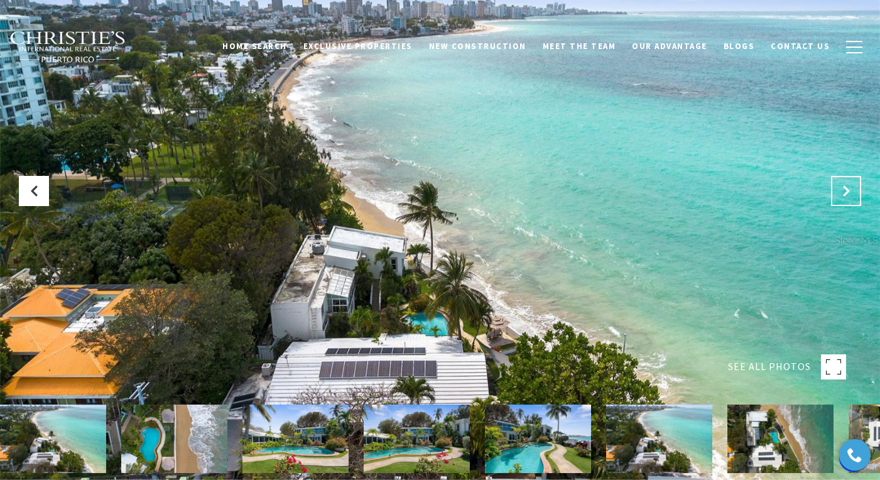
click at [850, 193] on icon "Next Slide" at bounding box center [846, 191] width 13 height 13
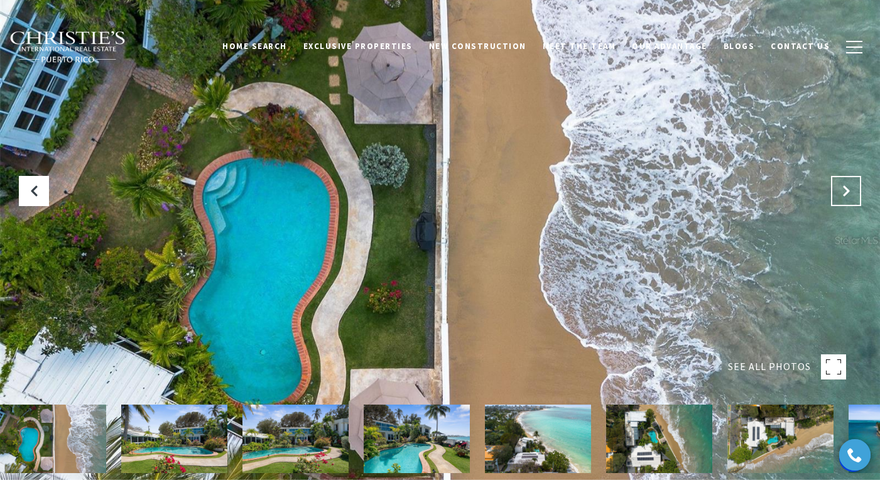
click at [850, 193] on icon "Next Slide" at bounding box center [846, 191] width 13 height 13
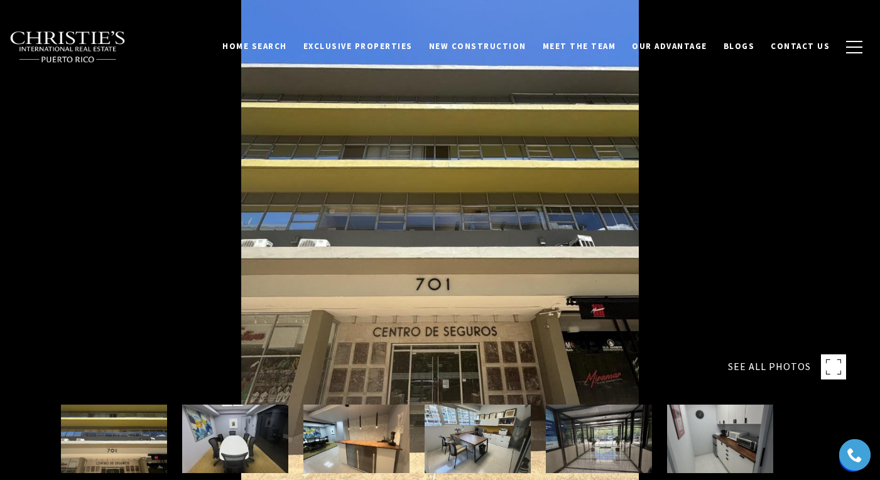
click at [484, 435] on img at bounding box center [478, 438] width 106 height 68
